Goal: Information Seeking & Learning: Learn about a topic

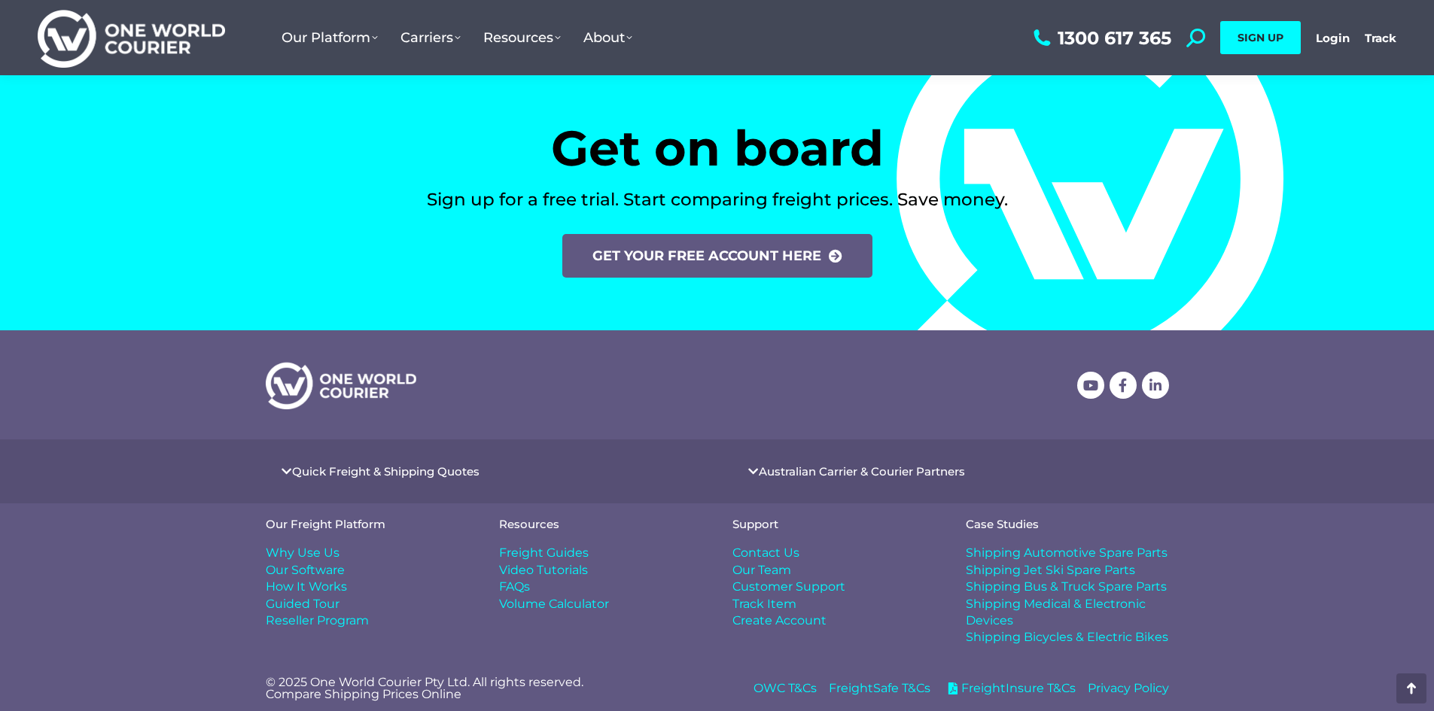
scroll to position [6212, 0]
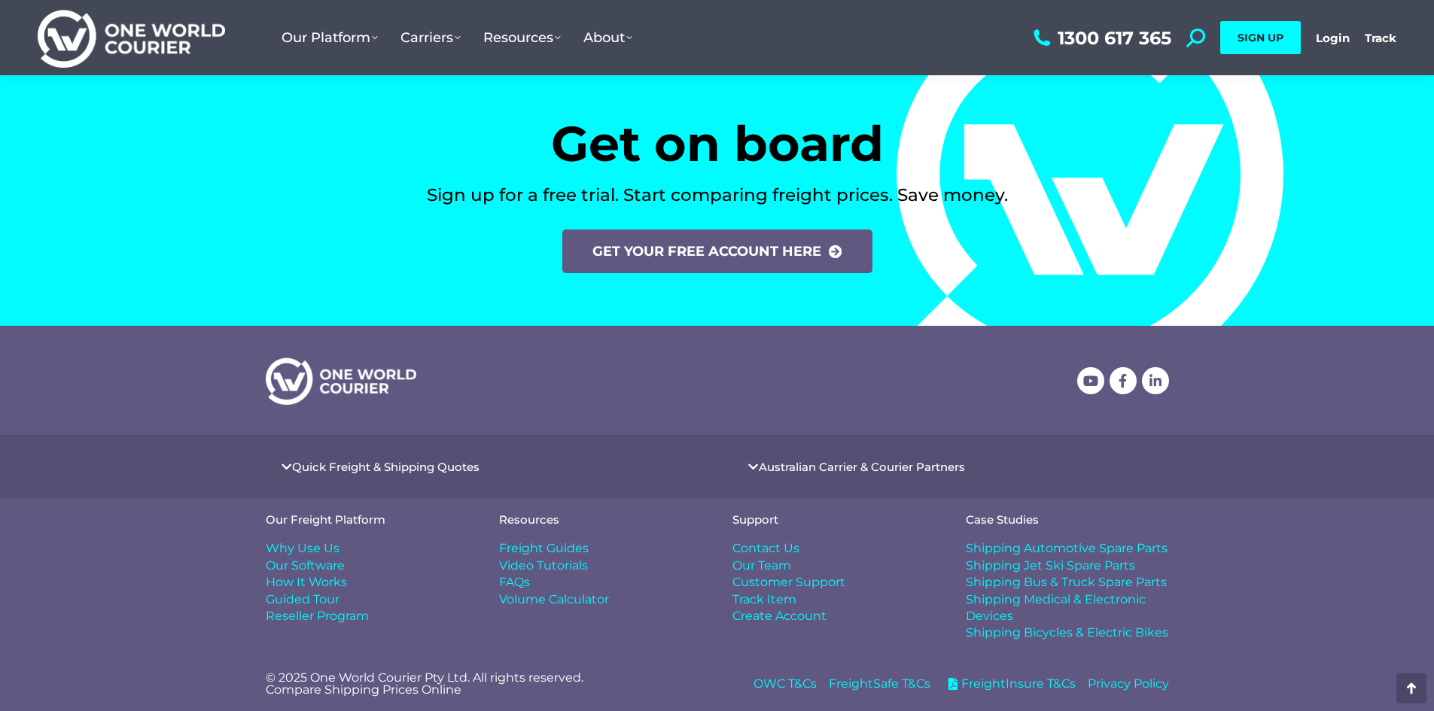
click at [1051, 597] on span "Shipping Medical & Electronic Devices" at bounding box center [1067, 609] width 203 height 34
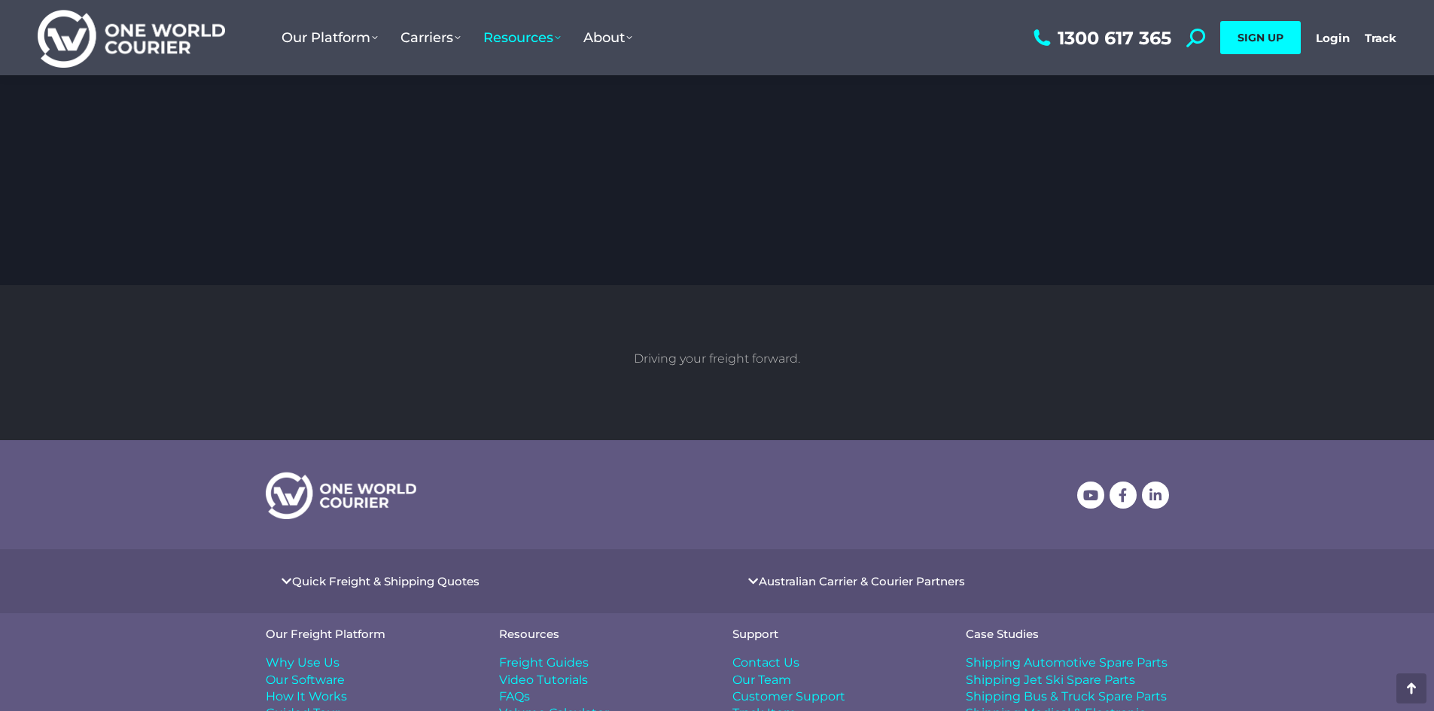
scroll to position [3356, 0]
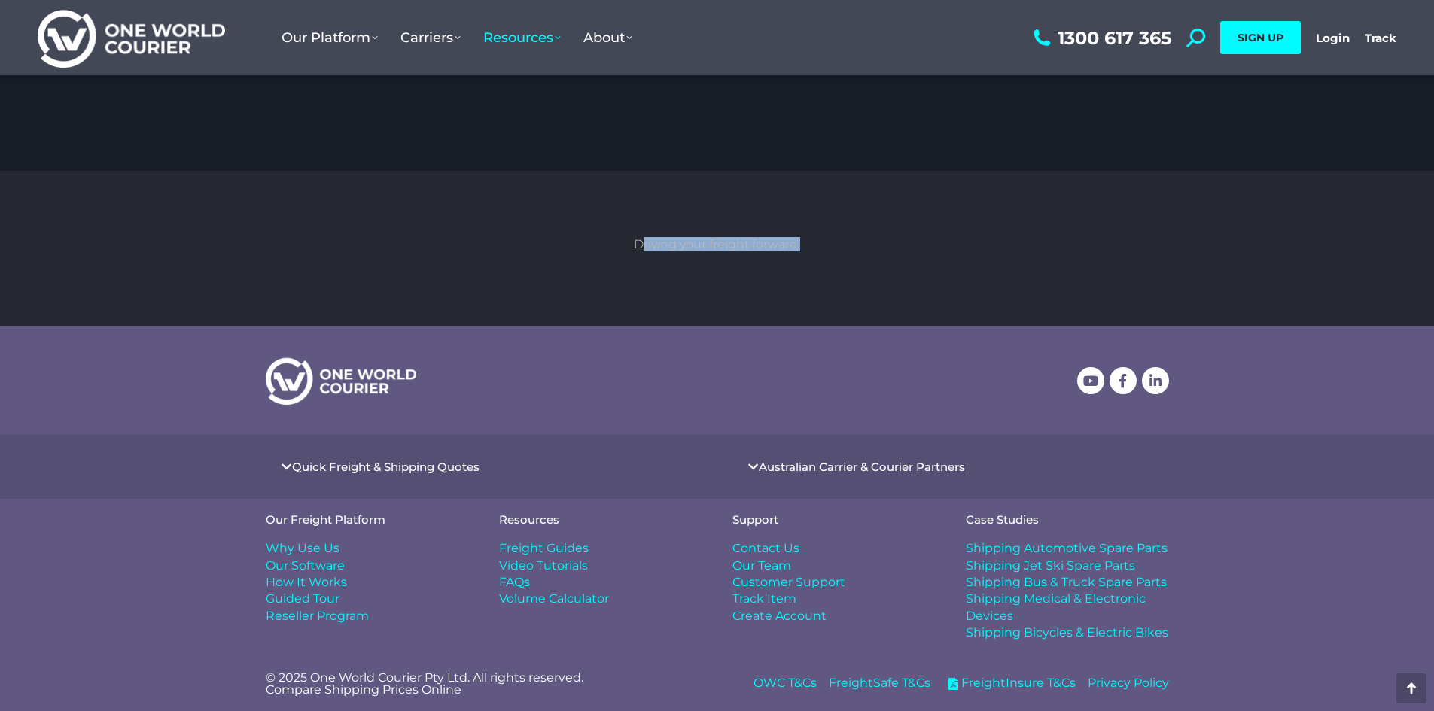
drag, startPoint x: 797, startPoint y: 263, endPoint x: 896, endPoint y: 275, distance: 99.2
click at [893, 275] on section "Driving your freight forward." at bounding box center [717, 248] width 978 height 155
click at [829, 260] on section "Driving your freight forward." at bounding box center [717, 248] width 978 height 155
click at [791, 464] on link "Australian Carrier & Courier Partners" at bounding box center [862, 466] width 206 height 11
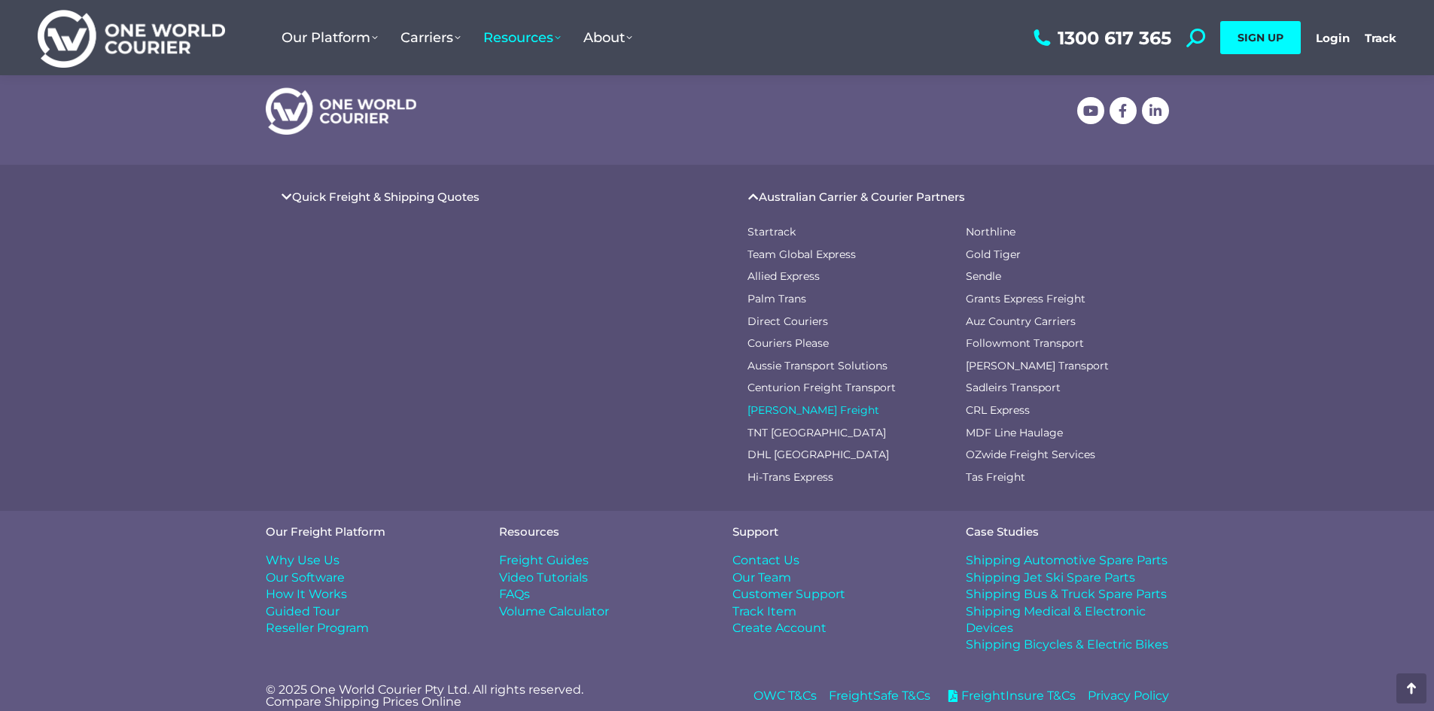
scroll to position [3638, 0]
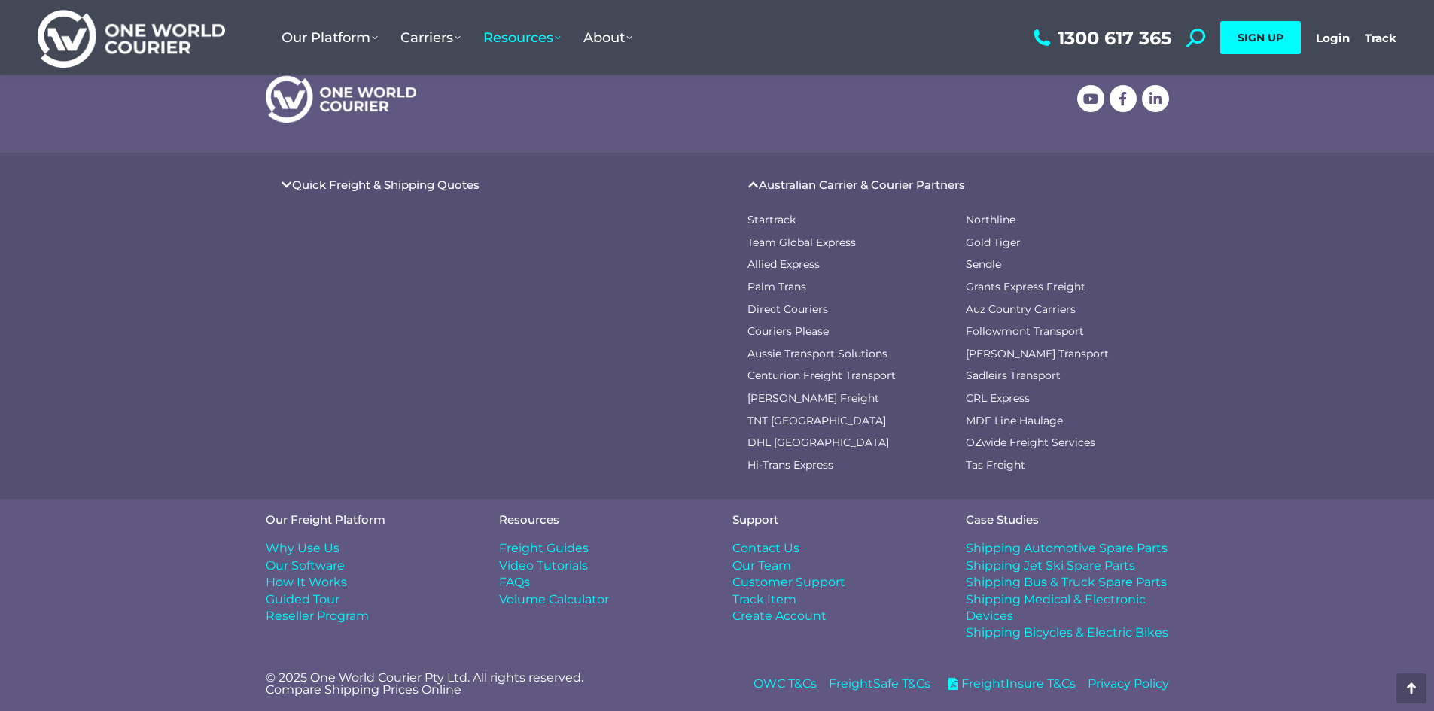
click at [370, 185] on link "Quick Freight & Shipping Quotes" at bounding box center [385, 184] width 187 height 11
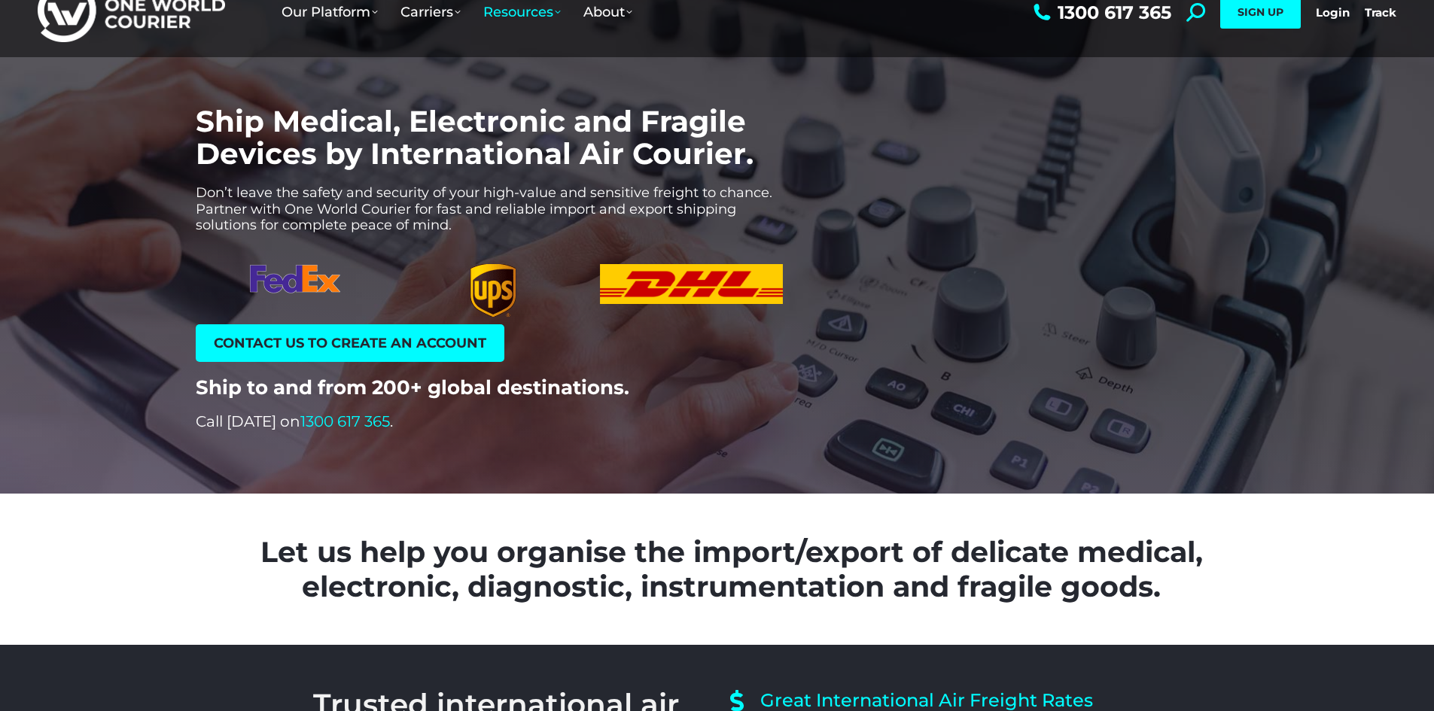
scroll to position [0, 0]
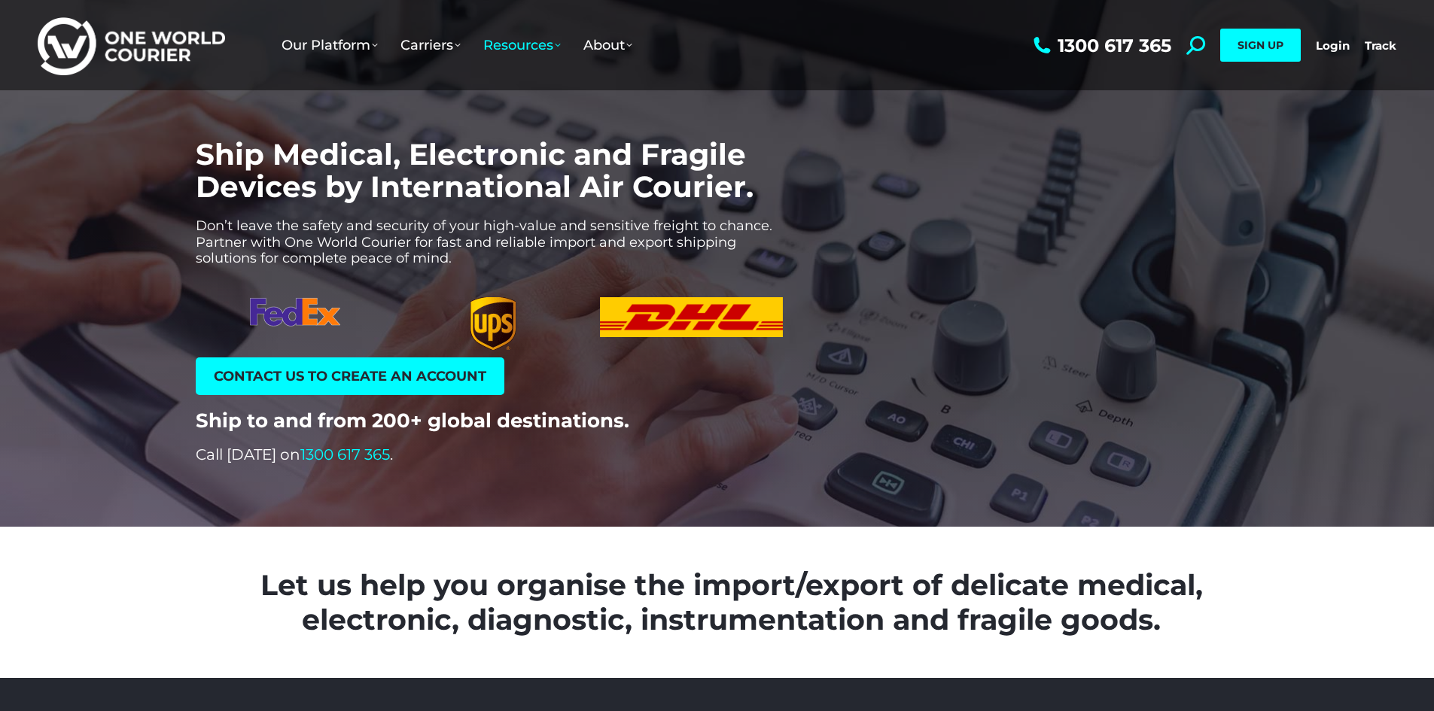
click at [142, 46] on img at bounding box center [131, 45] width 187 height 61
